Goal: Information Seeking & Learning: Understand process/instructions

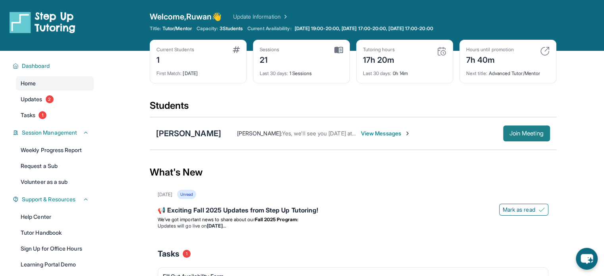
click at [516, 135] on span "Join Meeting" at bounding box center [526, 133] width 34 height 5
click at [514, 133] on span "Join Meeting" at bounding box center [526, 133] width 34 height 5
click at [176, 133] on div "[PERSON_NAME]" at bounding box center [188, 133] width 65 height 11
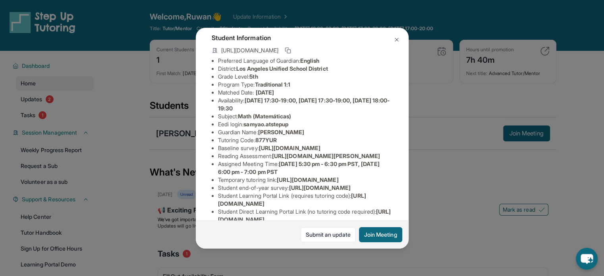
scroll to position [44, 0]
drag, startPoint x: 294, startPoint y: 131, endPoint x: 247, endPoint y: 135, distance: 47.0
click at [247, 129] on li "Eedi login : samyao.atstepup" at bounding box center [305, 125] width 175 height 8
copy span "samyao.atstepup"
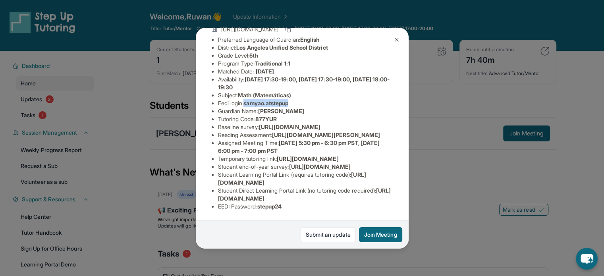
scroll to position [165, 0]
drag, startPoint x: 289, startPoint y: 201, endPoint x: 260, endPoint y: 203, distance: 28.6
click at [260, 203] on li "EEDI Password : stepup24" at bounding box center [305, 206] width 175 height 8
copy span "stepup24"
